Goal: Transaction & Acquisition: Download file/media

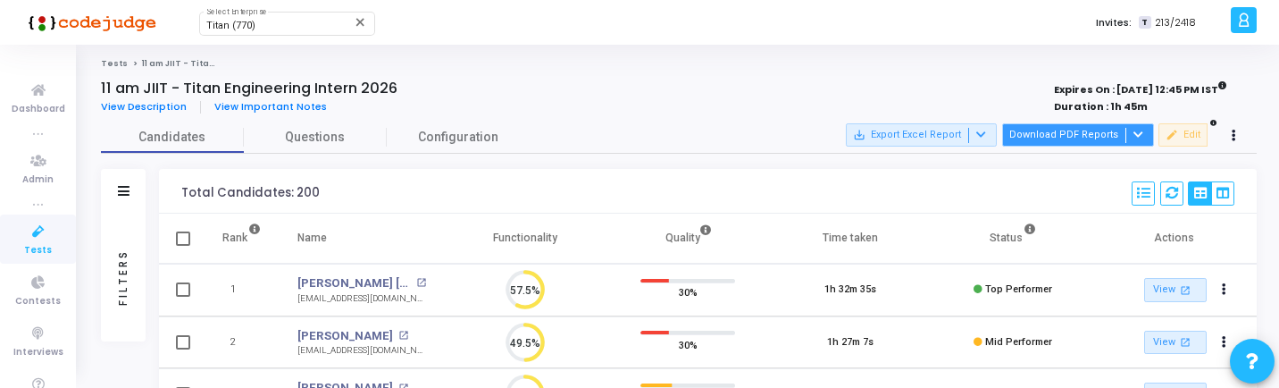
click at [1132, 140] on div at bounding box center [1135, 135] width 21 height 15
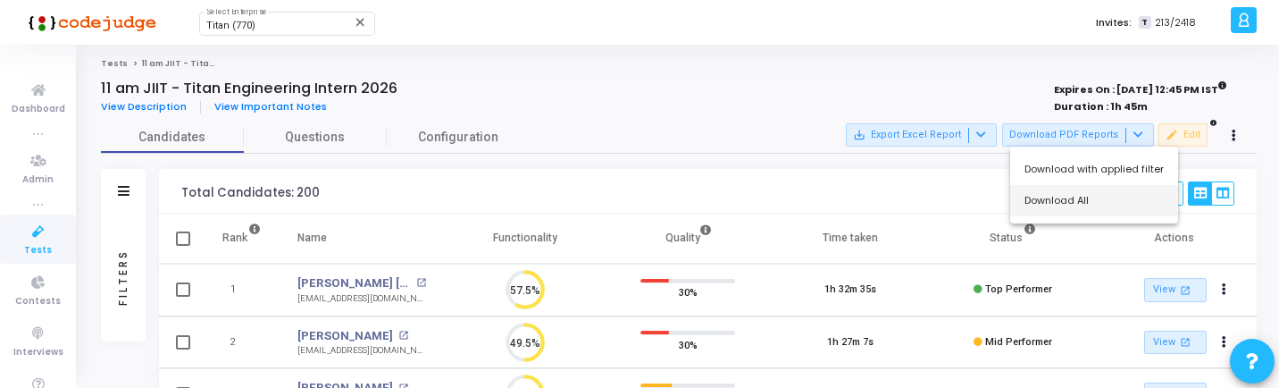
click at [1103, 205] on button "Download All" at bounding box center [1094, 200] width 168 height 31
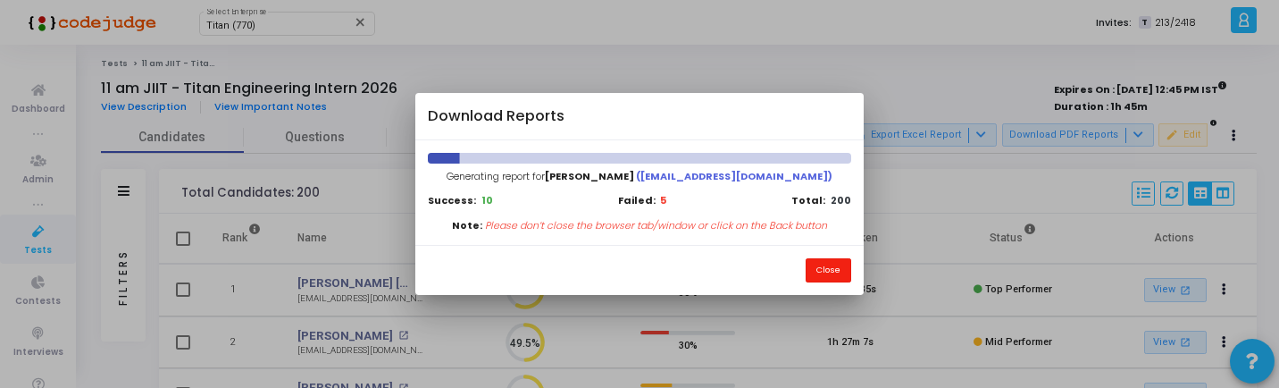
click at [831, 268] on button "Close" at bounding box center [829, 270] width 46 height 24
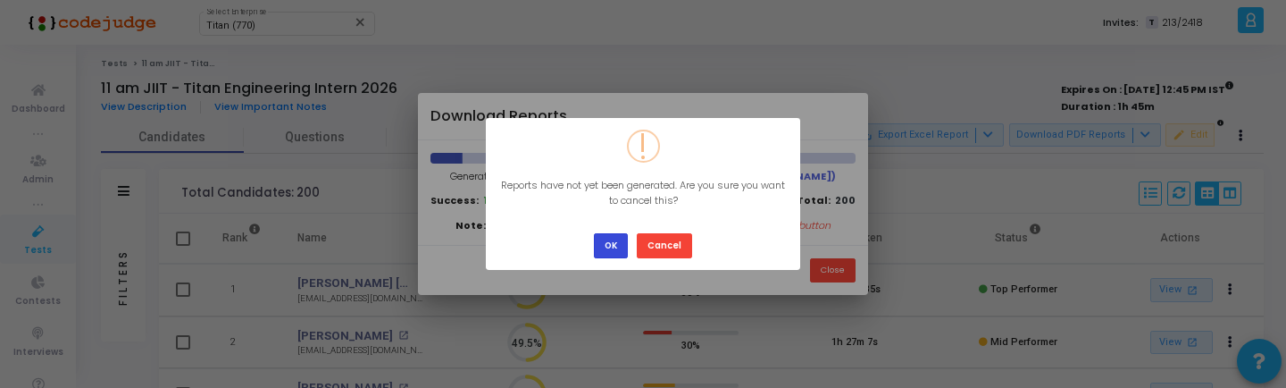
click at [605, 250] on button "OK" at bounding box center [611, 245] width 34 height 24
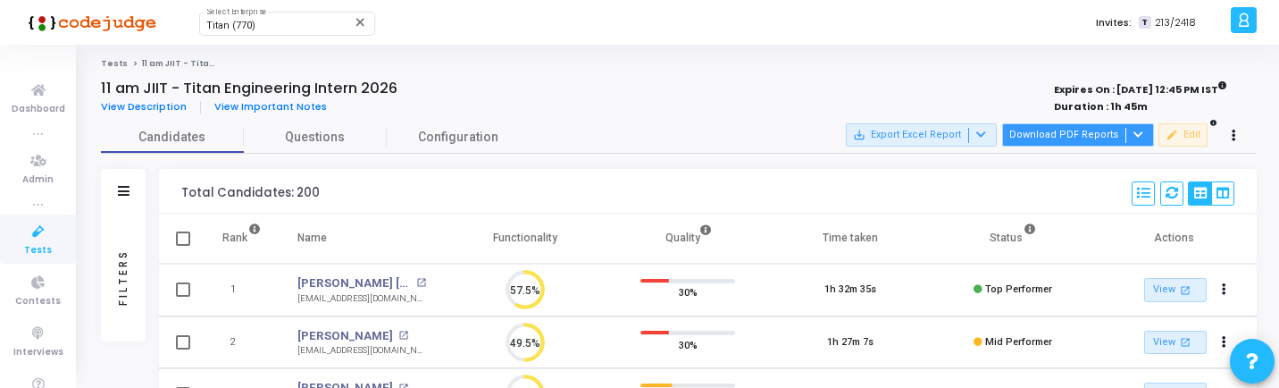
click at [1066, 132] on button "Download PDF Reports" at bounding box center [1078, 134] width 152 height 23
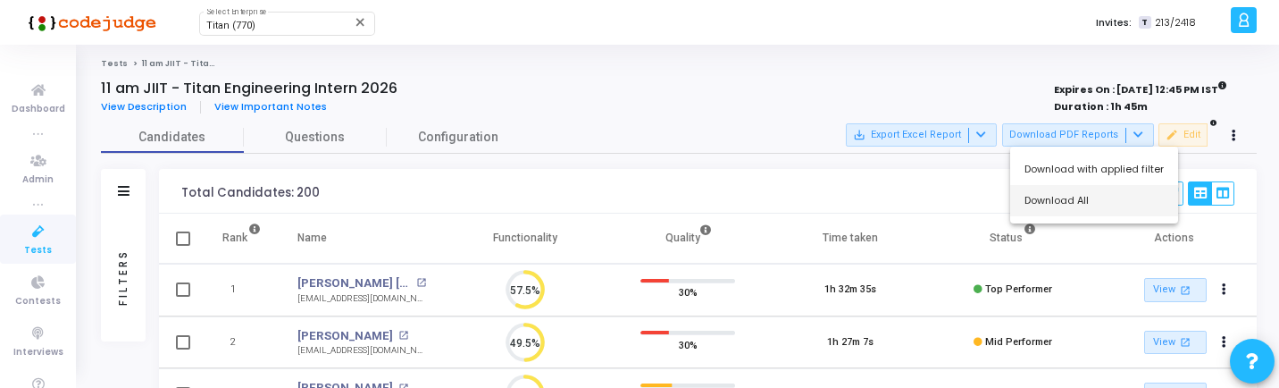
click at [1061, 187] on button "Download All" at bounding box center [1094, 200] width 168 height 31
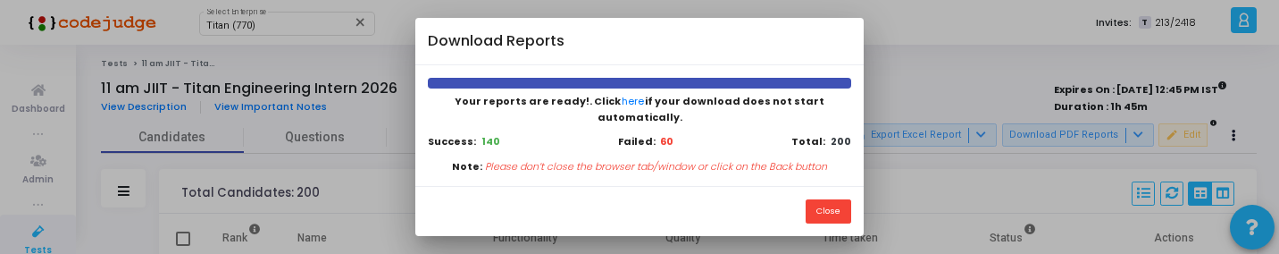
scroll to position [8, 8]
